Goal: Task Accomplishment & Management: Manage account settings

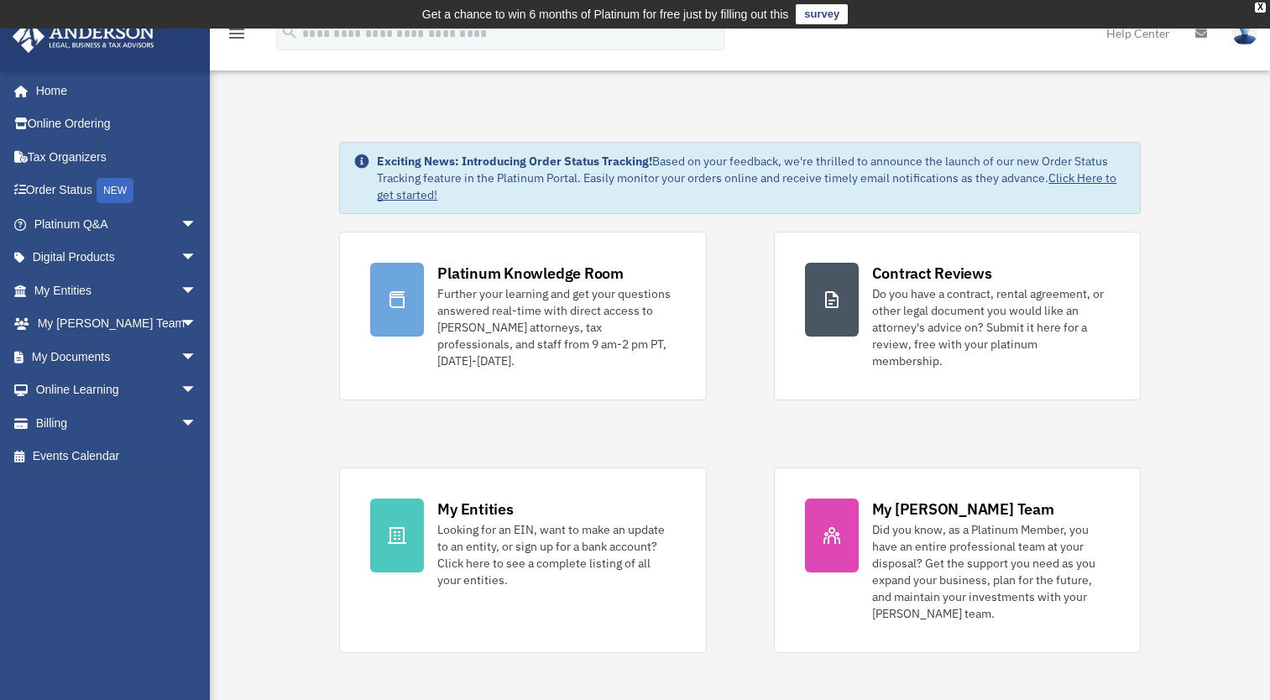
click at [1258, 2] on td "Get a chance to win 6 months of Platinum for free just by filling out this surv…" at bounding box center [635, 14] width 1270 height 29
click at [1264, 4] on div "X" at bounding box center [1260, 8] width 11 height 10
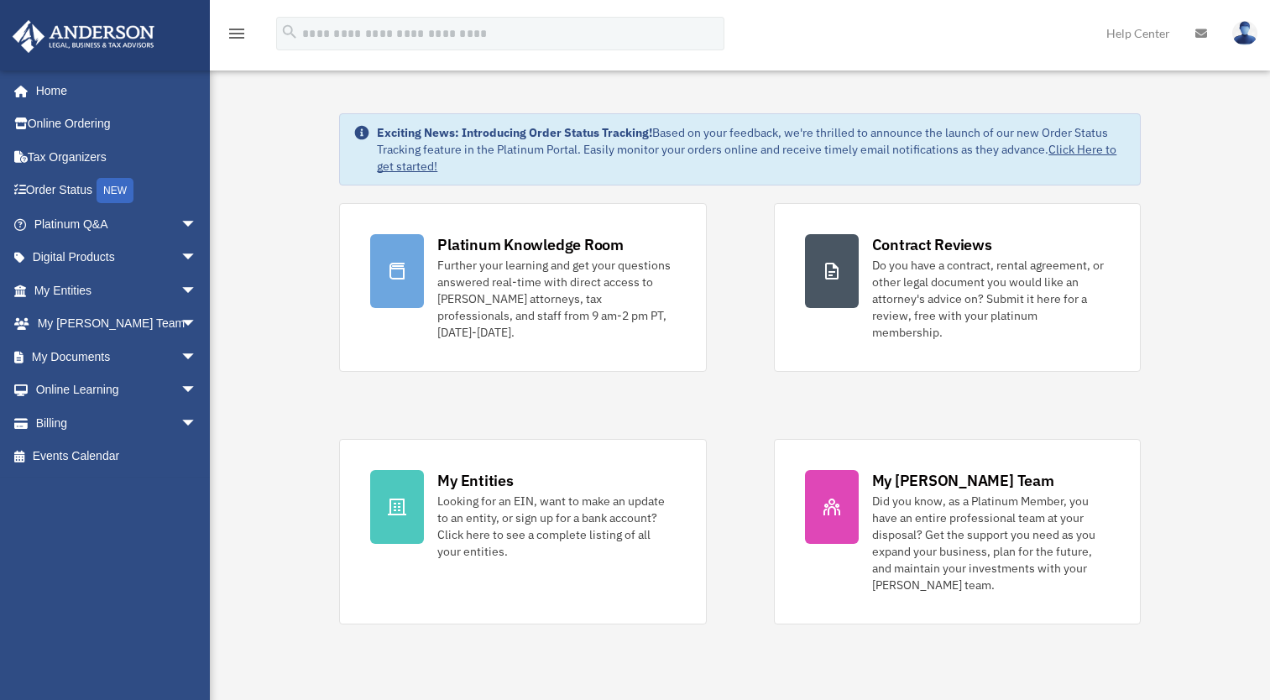
click at [1238, 37] on img at bounding box center [1245, 33] width 25 height 24
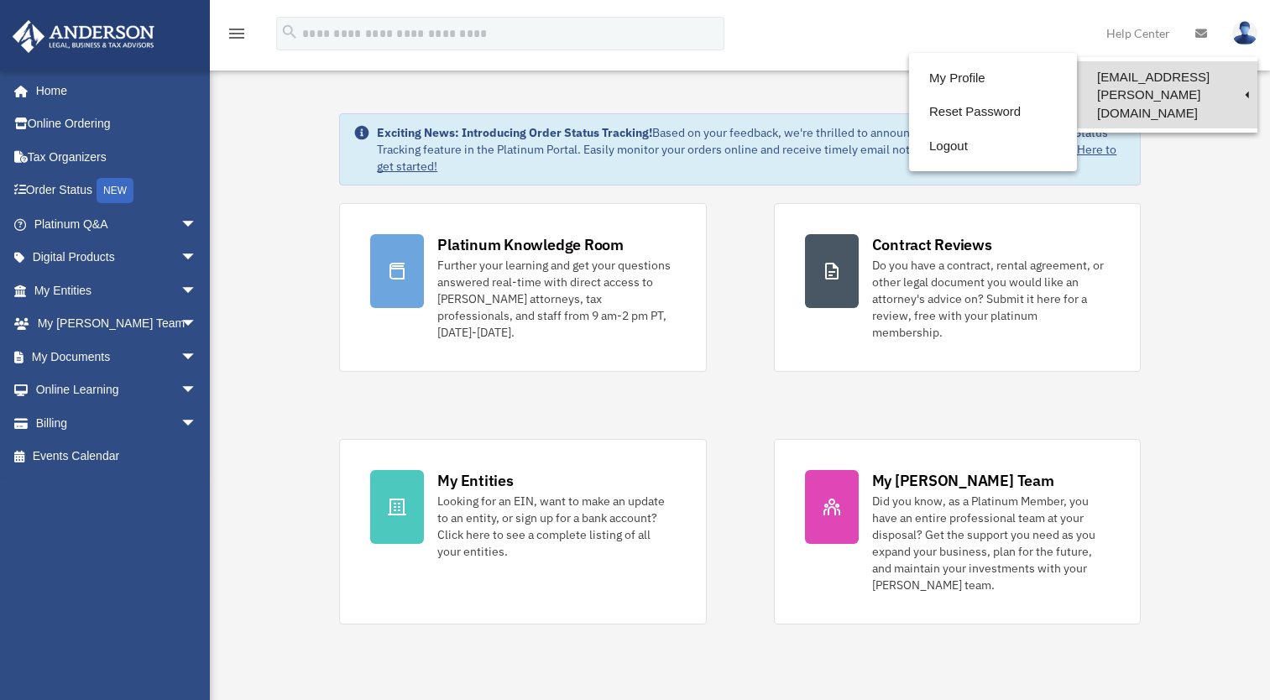
click at [1198, 80] on link "[EMAIL_ADDRESS][PERSON_NAME][DOMAIN_NAME]" at bounding box center [1167, 94] width 181 height 67
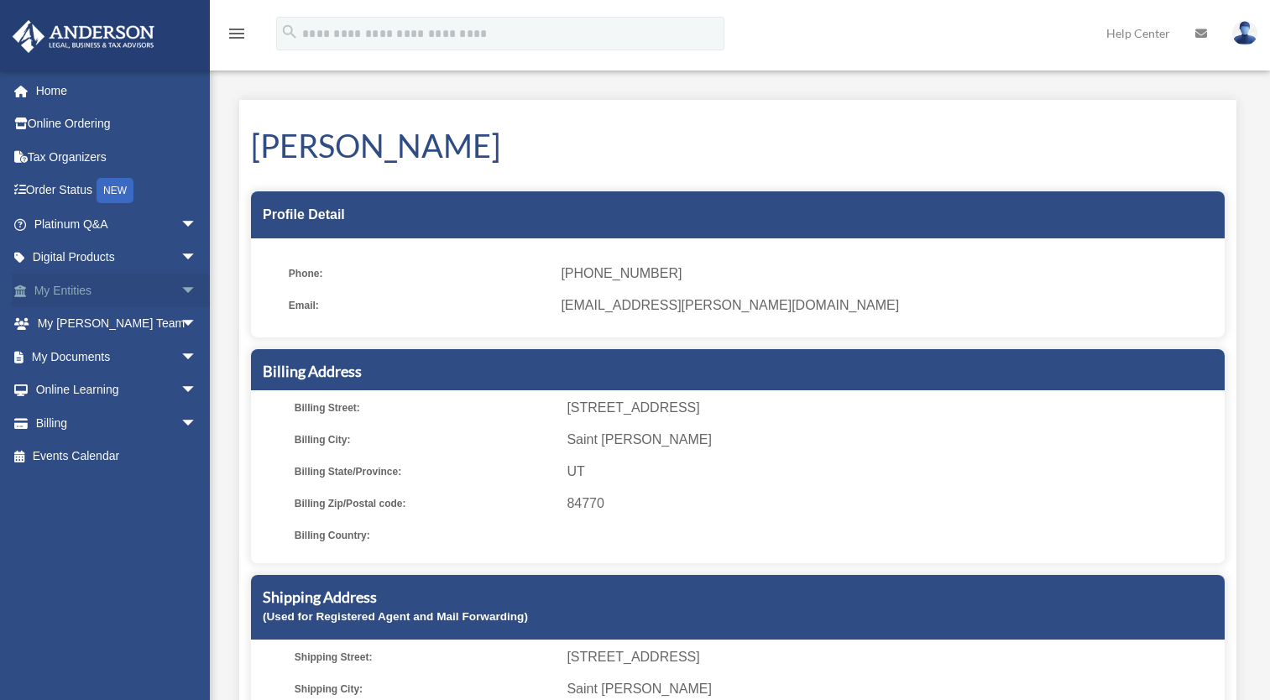
click at [181, 285] on span "arrow_drop_down" at bounding box center [198, 291] width 34 height 34
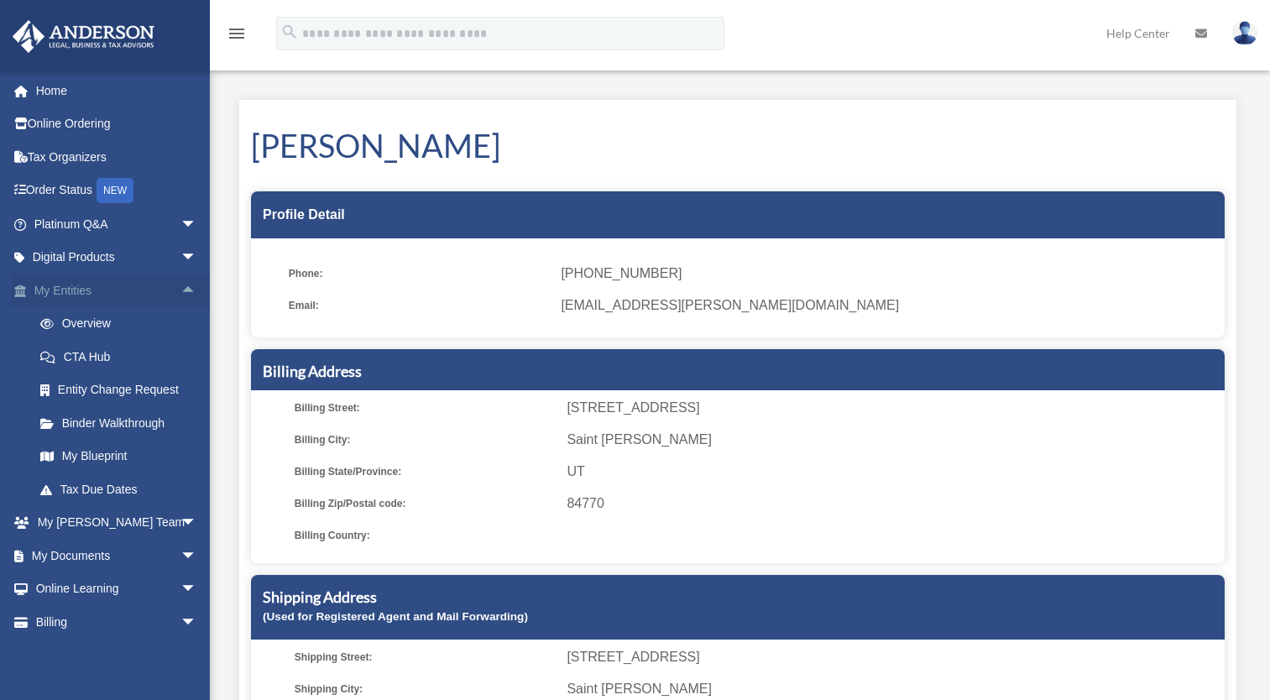
click at [181, 285] on span "arrow_drop_up" at bounding box center [198, 291] width 34 height 34
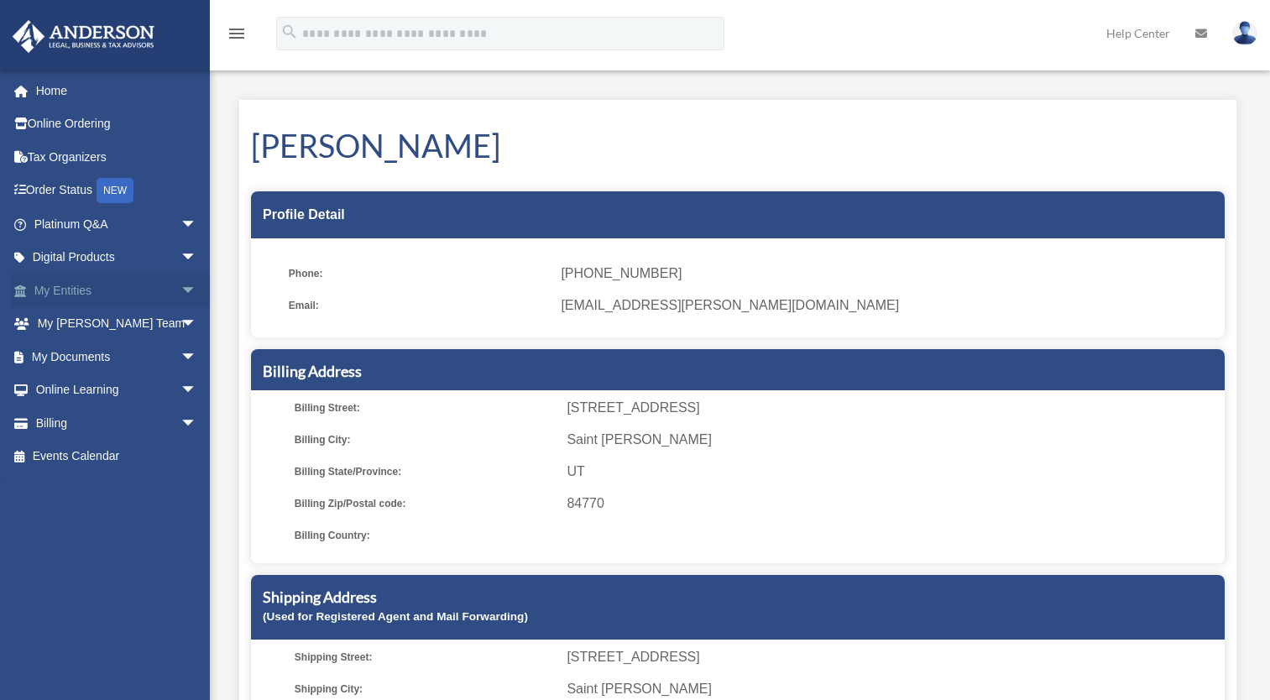
click at [87, 291] on link "My Entities arrow_drop_down" at bounding box center [117, 291] width 211 height 34
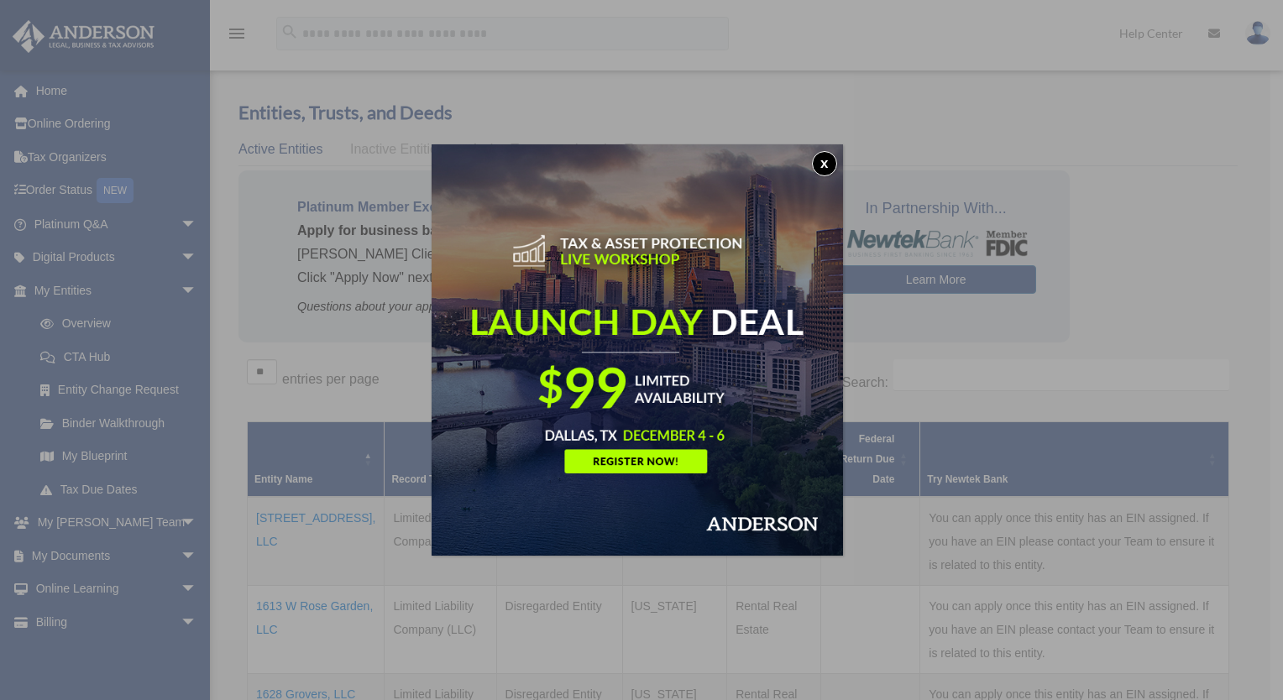
click at [819, 164] on button "x" at bounding box center [824, 163] width 25 height 25
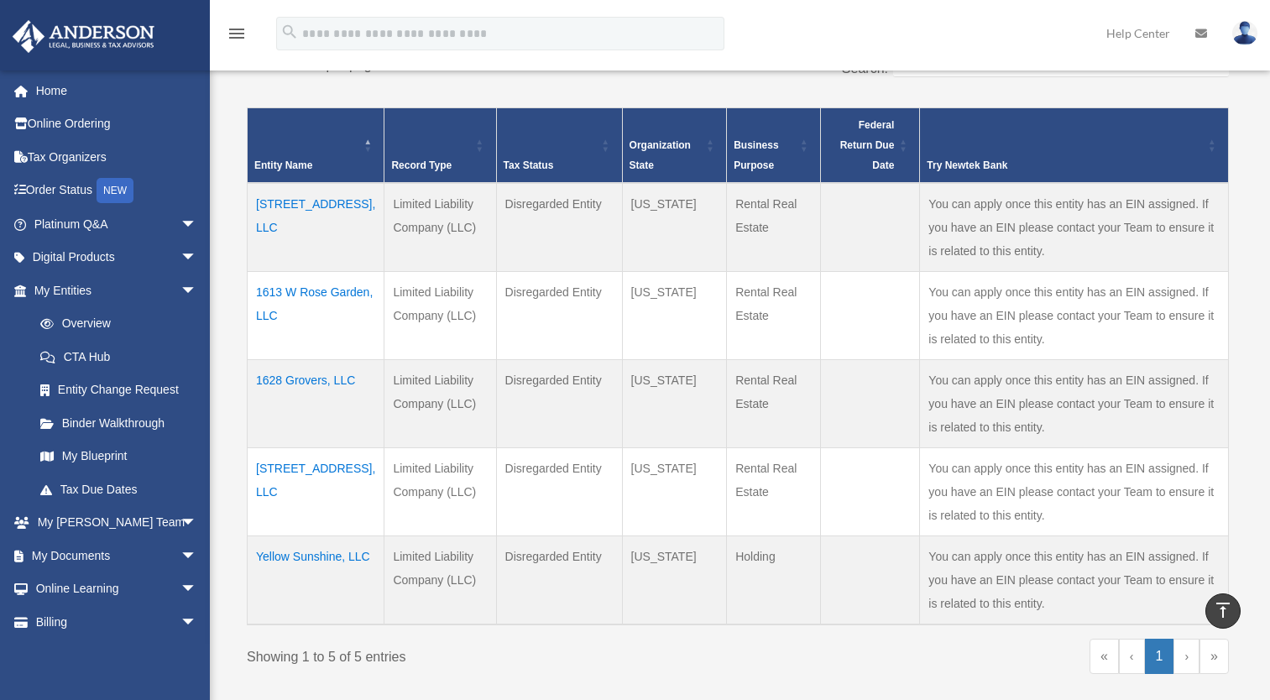
scroll to position [302, 0]
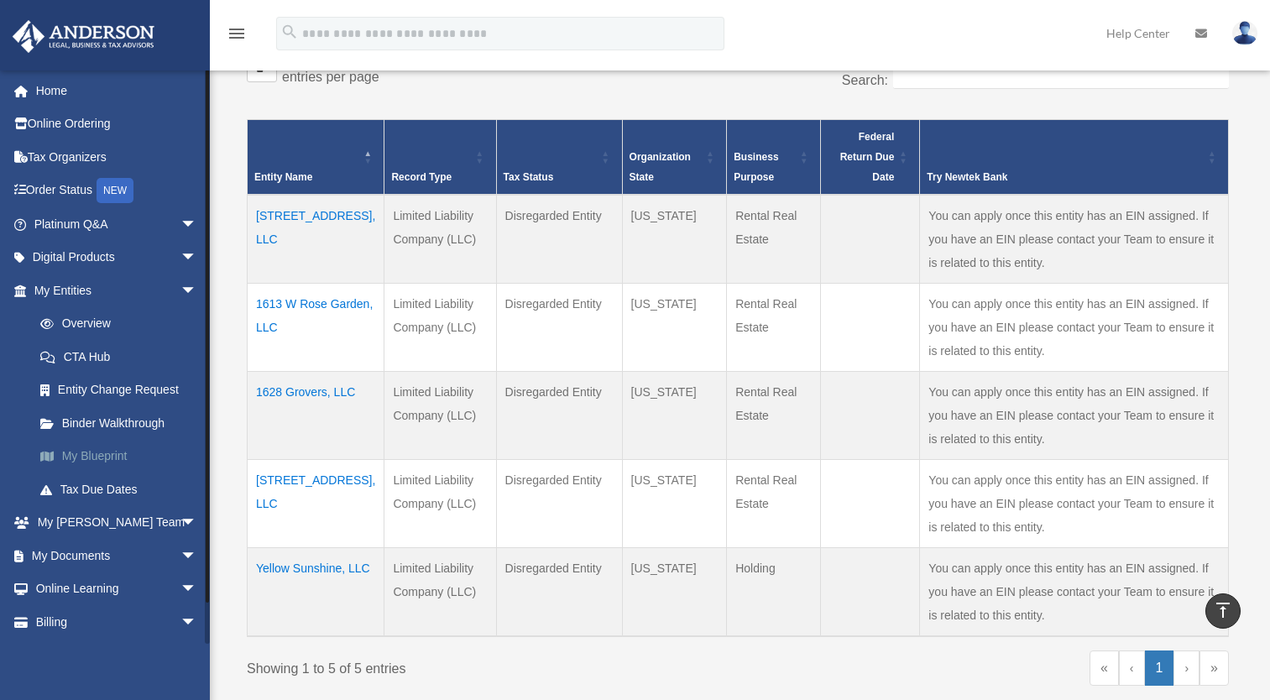
click at [115, 455] on link "My Blueprint" at bounding box center [123, 457] width 199 height 34
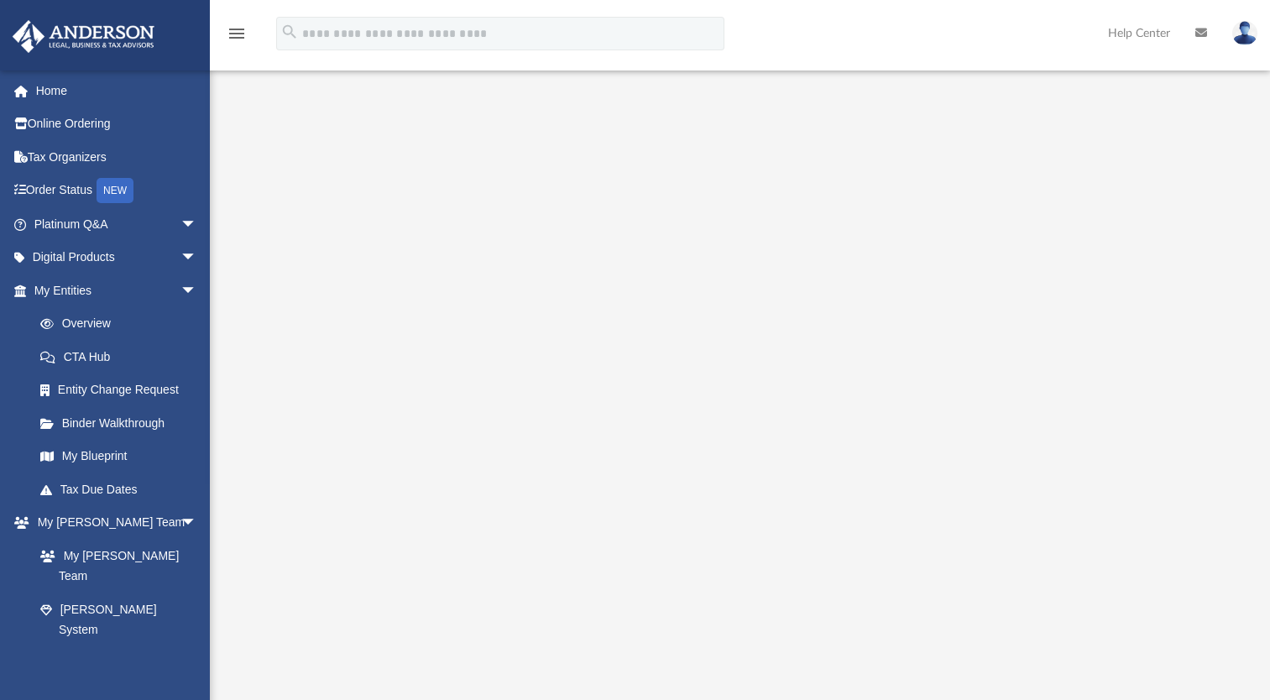
click at [1243, 34] on img at bounding box center [1245, 33] width 25 height 24
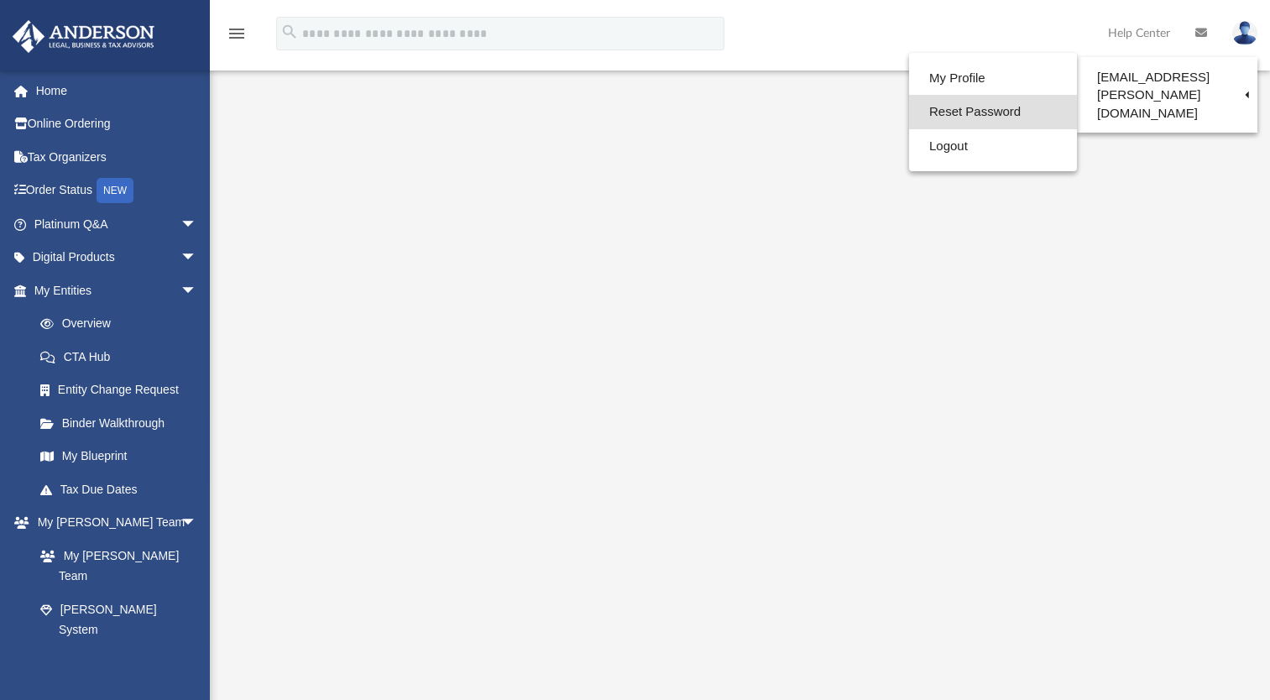
click at [969, 111] on link "Reset Password" at bounding box center [993, 112] width 168 height 34
